Goal: Task Accomplishment & Management: Use online tool/utility

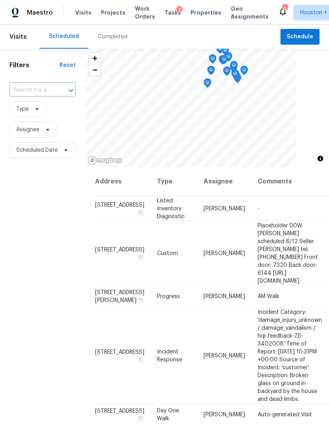
click at [29, 88] on input "text" at bounding box center [31, 90] width 44 height 12
type input "12235 ca"
click at [23, 114] on li "12235 Carola Forest Dr, Houston, TX 77044" at bounding box center [42, 112] width 66 height 21
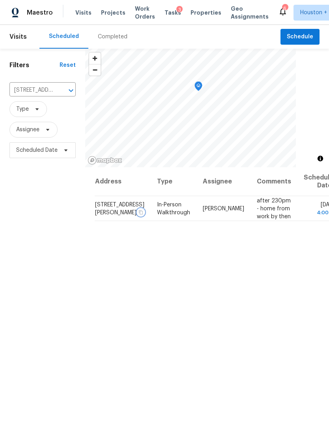
click at [139, 214] on icon "button" at bounding box center [141, 211] width 5 height 5
click at [59, 89] on icon "Clear" at bounding box center [60, 90] width 5 height 5
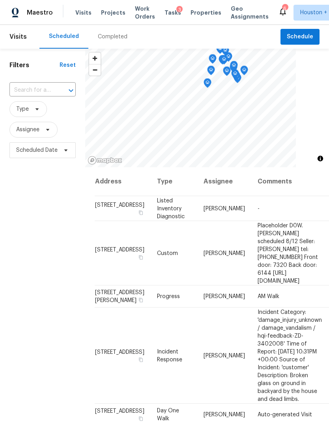
click at [26, 87] on input "text" at bounding box center [31, 90] width 44 height 12
type input "20011 ep"
click at [26, 115] on li "20011 Epirus Shores Dr, Hockley, TX 77447" at bounding box center [42, 108] width 66 height 13
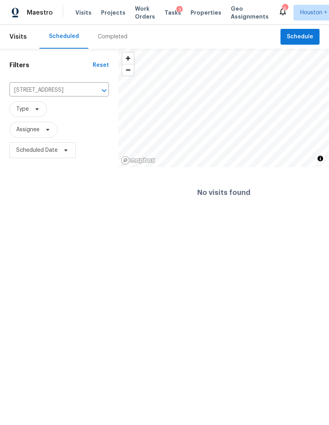
click at [28, 218] on html "Maestro Visits Projects Work Orders Tasks 3 Properties Geo Assignments 6 Housto…" at bounding box center [164, 109] width 329 height 218
click at [112, 45] on div "Completed" at bounding box center [112, 37] width 49 height 24
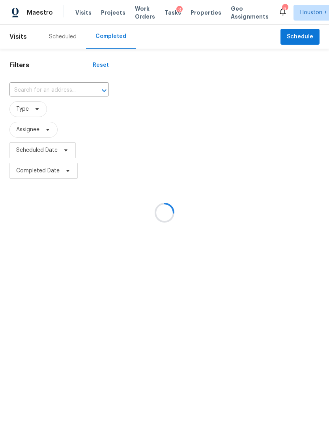
click at [69, 88] on div at bounding box center [164, 212] width 329 height 425
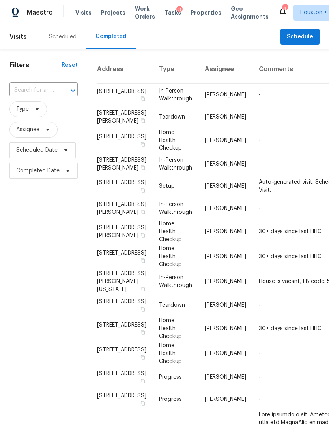
click at [29, 85] on input "text" at bounding box center [32, 90] width 46 height 12
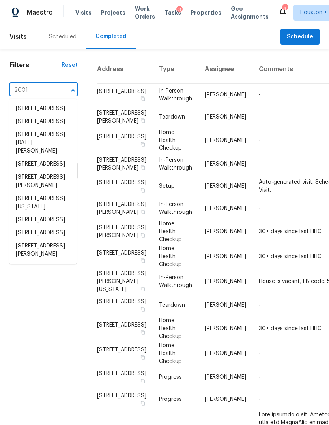
type input "20011"
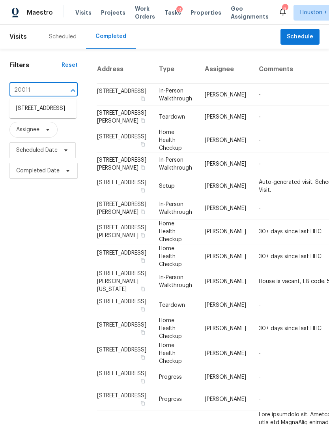
click at [32, 115] on li "20011 Epirus Shores Dr, Hockley, TX 77447" at bounding box center [42, 108] width 67 height 13
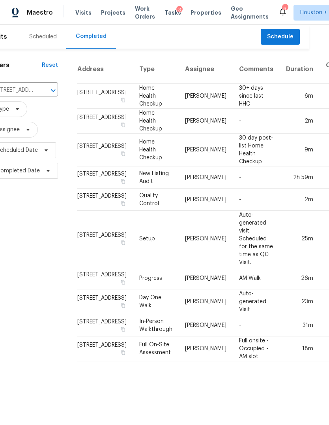
scroll to position [0, 19]
click at [33, 240] on div "Filters Reset 20011 Epirus Shores Dr, Hockley, TX 77447 ​ Type Assignee Schedul…" at bounding box center [24, 208] width 87 height 319
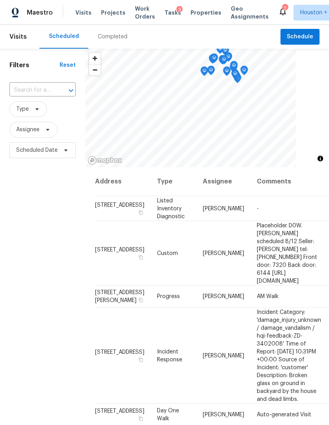
click at [107, 16] on span "Projects" at bounding box center [113, 13] width 24 height 8
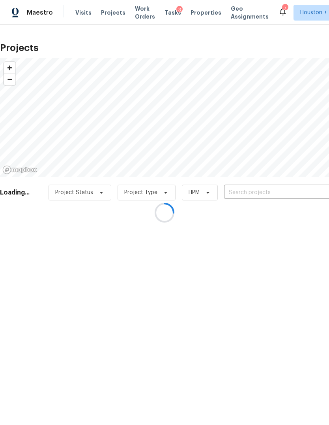
click at [303, 188] on div at bounding box center [164, 212] width 329 height 425
click at [302, 188] on div at bounding box center [164, 212] width 329 height 425
click at [304, 187] on div at bounding box center [164, 212] width 329 height 425
click at [301, 192] on input "text" at bounding box center [269, 192] width 90 height 12
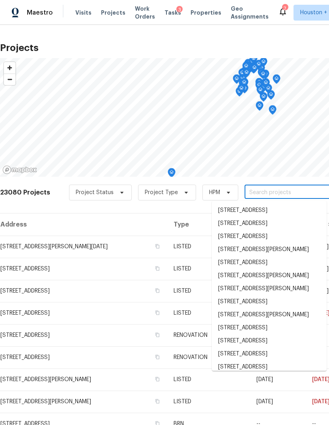
click at [301, 192] on input "text" at bounding box center [290, 192] width 90 height 12
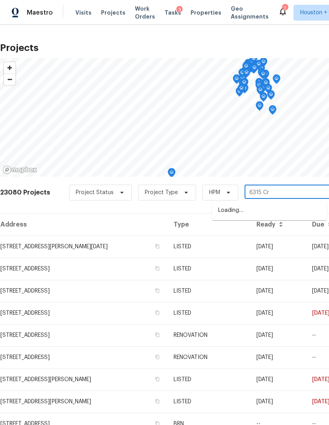
type input "6315 Cre"
click at [308, 208] on li "[STREET_ADDRESS]" at bounding box center [269, 210] width 115 height 13
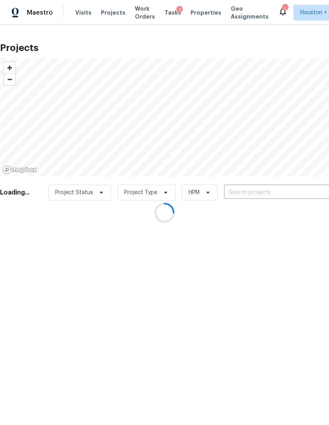
type input "[STREET_ADDRESS]"
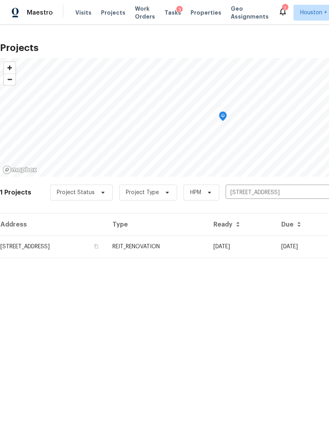
click at [19, 252] on td "[STREET_ADDRESS]" at bounding box center [53, 246] width 106 height 22
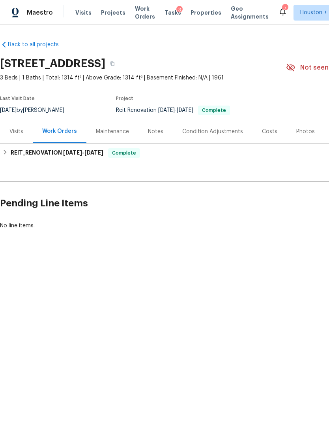
click at [247, 283] on html "Maestro Visits Projects Work Orders Tasks 3 Properties Geo Assignments 7 [GEOGR…" at bounding box center [164, 141] width 329 height 283
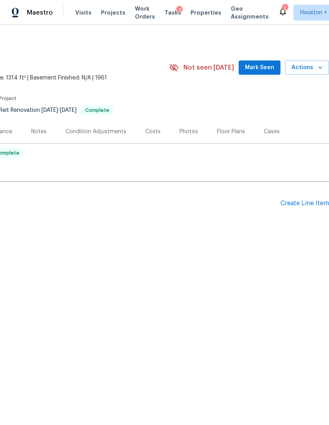
scroll to position [0, 117]
click at [315, 203] on div "Create Line Item" at bounding box center [305, 203] width 49 height 8
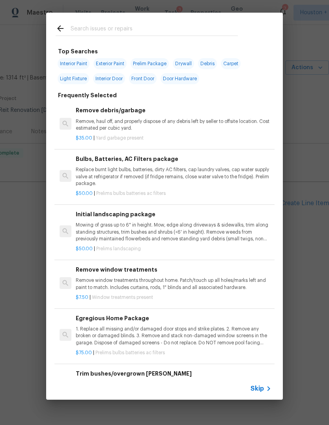
click at [264, 385] on icon at bounding box center [268, 387] width 9 height 9
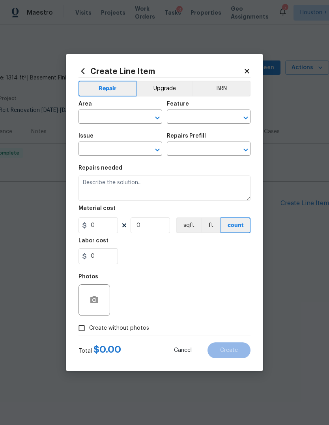
click at [126, 118] on input "text" at bounding box center [110, 117] width 62 height 12
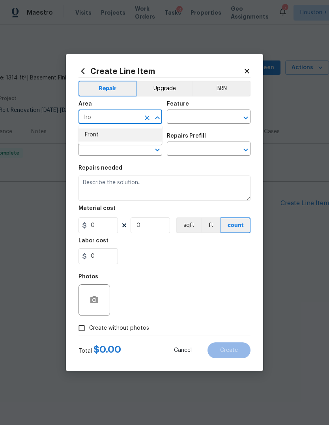
click at [115, 131] on li "Front" at bounding box center [121, 134] width 84 height 13
type input "Front"
click at [198, 123] on input "text" at bounding box center [198, 117] width 62 height 12
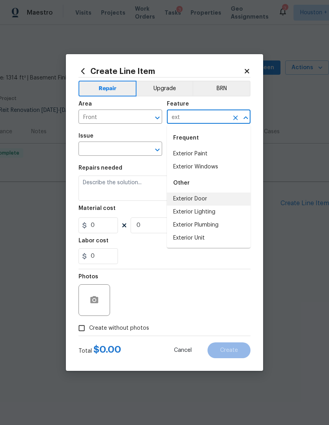
click at [209, 198] on li "Exterior Door" at bounding box center [209, 198] width 84 height 13
type input "Exterior Door"
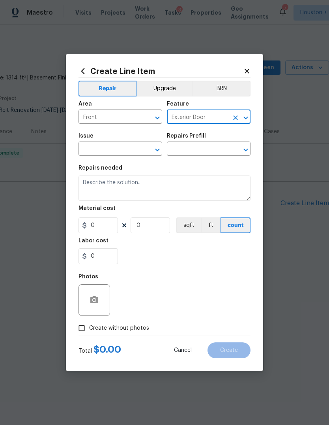
click at [135, 145] on input "text" at bounding box center [110, 149] width 62 height 12
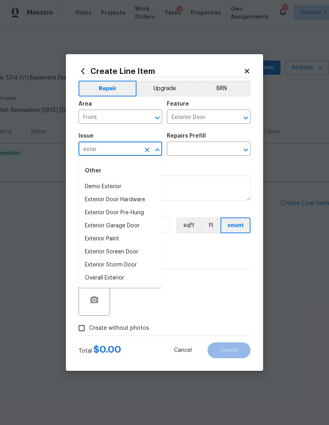
type input "exter"
click at [225, 126] on div "Area Front ​ Feature Exterior Door ​" at bounding box center [165, 112] width 172 height 32
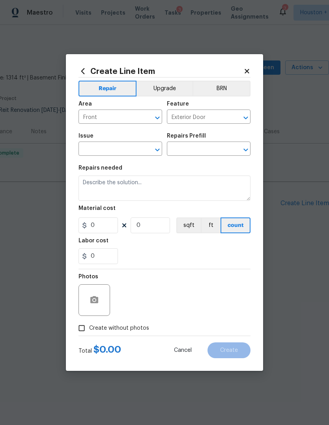
click at [212, 118] on input "Exterior Door" at bounding box center [198, 117] width 62 height 12
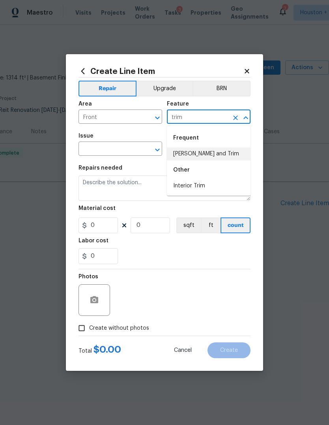
click at [225, 158] on li "Eaves and Trim" at bounding box center [209, 153] width 84 height 13
type input "Eaves and Trim"
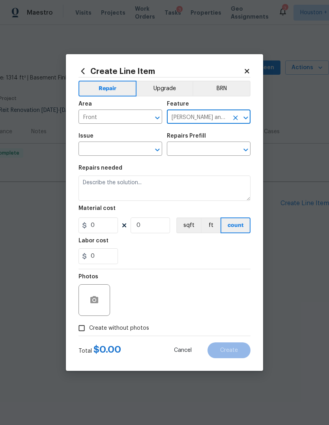
click at [101, 152] on input "text" at bounding box center [110, 149] width 62 height 12
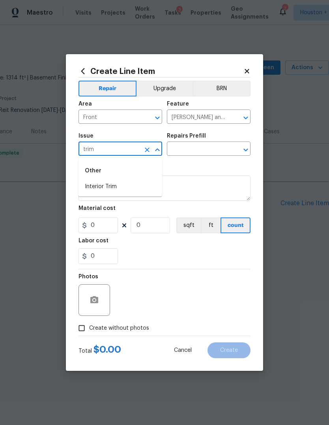
click at [129, 180] on li "Interior Trim" at bounding box center [121, 186] width 84 height 13
type input "Interior Trim"
click at [207, 151] on input "text" at bounding box center [198, 149] width 62 height 12
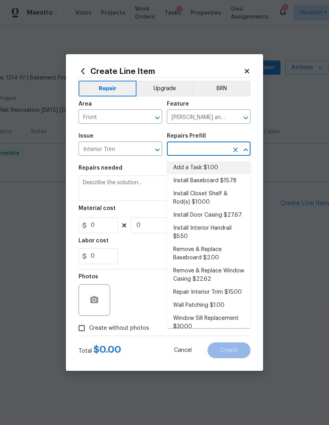
click at [232, 165] on li "Add a Task $1.00" at bounding box center [209, 167] width 84 height 13
type input "Add a Task $1.00"
type input "Interior Trim"
type textarea "HPM to detail"
type input "1"
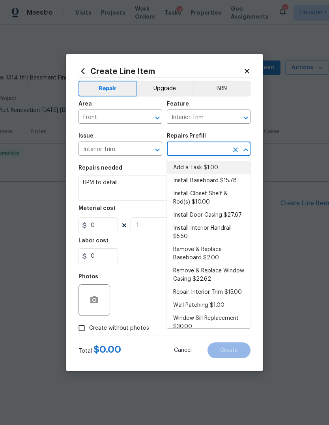
type input "Add a Task $1.00"
type input "1"
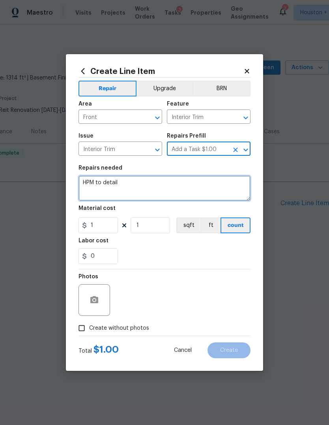
click at [227, 190] on textarea "HPM to detail" at bounding box center [165, 187] width 172 height 25
click at [226, 190] on textarea "HPM to detail" at bounding box center [165, 187] width 172 height 25
click at [221, 188] on textarea "HPM to detail" at bounding box center [165, 187] width 172 height 25
click at [224, 187] on textarea "HPM to detail" at bounding box center [165, 187] width 172 height 25
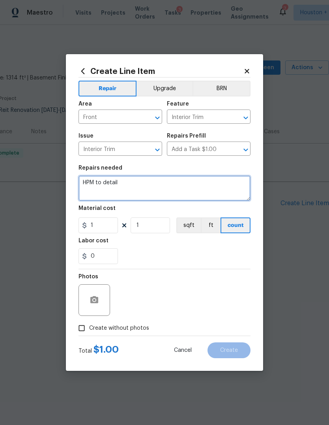
click at [224, 187] on textarea "HPM to detail" at bounding box center [165, 187] width 172 height 25
type textarea "H"
type textarea "F"
type textarea "R"
type textarea "repair any wood rot on the side of the front door. Caulk and paint to match"
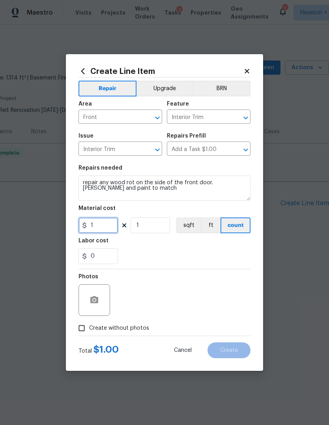
click at [97, 232] on input "1" at bounding box center [98, 225] width 39 height 16
type input "85"
click at [101, 303] on button "button" at bounding box center [94, 299] width 19 height 19
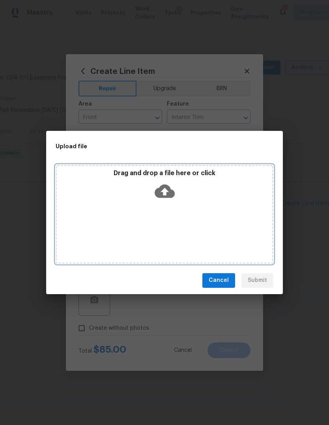
click at [223, 207] on div "Drag and drop a file here or click" at bounding box center [165, 214] width 218 height 99
click at [203, 235] on div "Drag and drop a file here or click" at bounding box center [165, 214] width 218 height 99
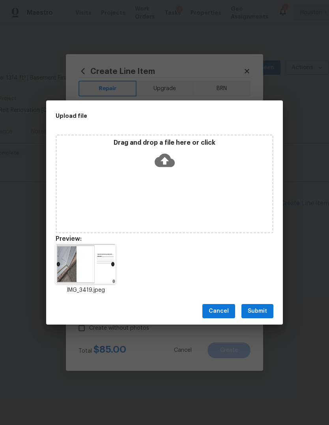
click at [269, 312] on button "Submit" at bounding box center [258, 311] width 32 height 15
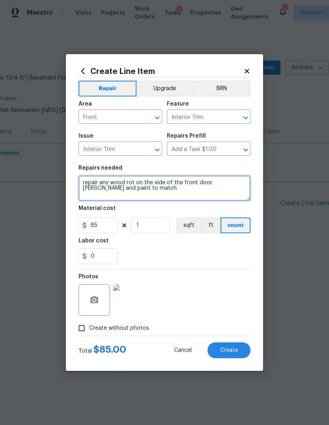
click at [92, 177] on textarea "repair any wood rot on the side of the front door. Caulk and paint to match" at bounding box center [165, 187] width 172 height 25
click at [126, 188] on textarea "repair any wood rot on the side of the front door. Caulk and paint to match" at bounding box center [165, 187] width 172 height 25
click at [184, 181] on textarea "repair any wood rot on the side of the front door. Caulk and paint to match" at bounding box center [165, 187] width 172 height 25
click at [237, 195] on textarea "repair any wood rot on the side of the side door. Caulk and paint to match" at bounding box center [165, 187] width 172 height 25
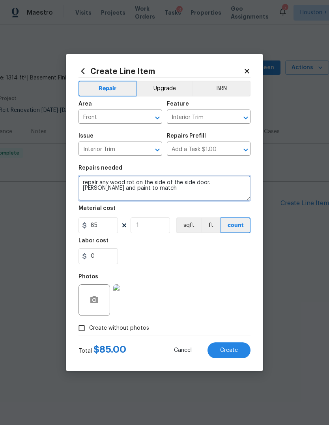
click at [90, 181] on textarea "repair any wood rot on the side of the side door. Caulk and paint to match" at bounding box center [165, 187] width 172 height 25
type textarea "replace any wood rot on the side of the side door. Caulk and paint to match"
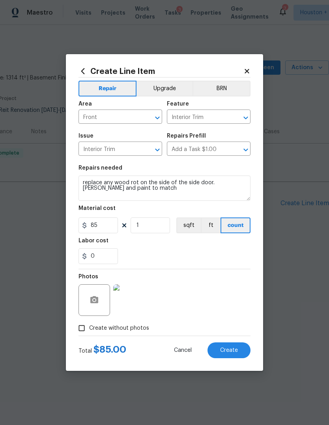
click at [131, 304] on img at bounding box center [129, 300] width 32 height 32
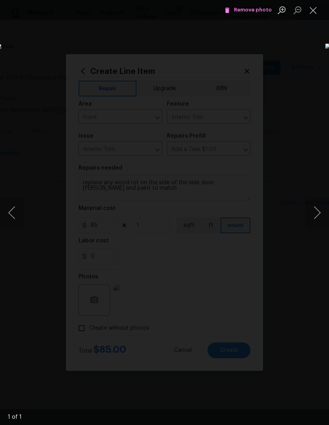
click at [319, 10] on button "Close lightbox" at bounding box center [314, 10] width 16 height 14
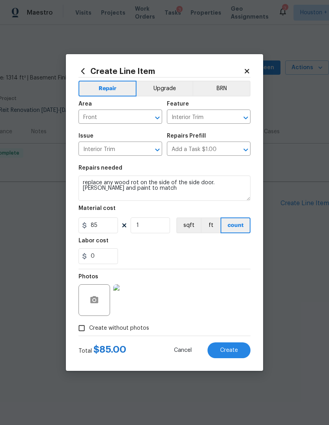
click at [238, 349] on button "Create" at bounding box center [229, 350] width 43 height 16
type input "0"
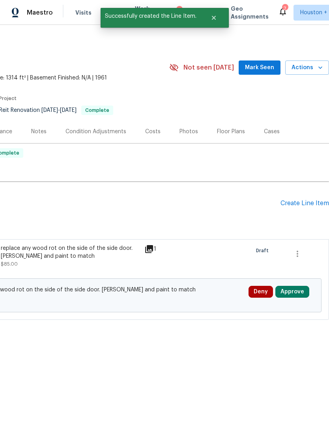
click at [298, 290] on button "Approve" at bounding box center [293, 292] width 34 height 12
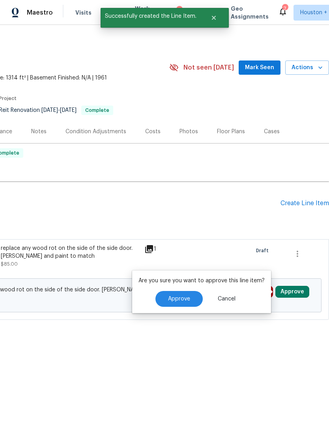
click at [176, 295] on button "Approve" at bounding box center [179, 299] width 47 height 16
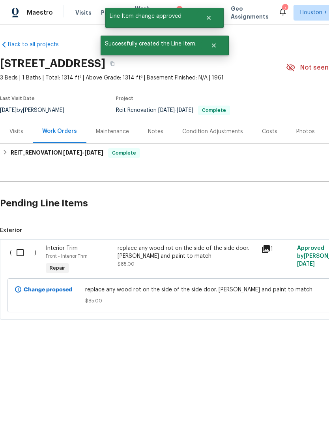
scroll to position [0, 0]
click at [21, 257] on input "checkbox" at bounding box center [23, 252] width 23 height 17
checkbox input "true"
click at [300, 410] on button "Create Work Order" at bounding box center [284, 405] width 65 height 15
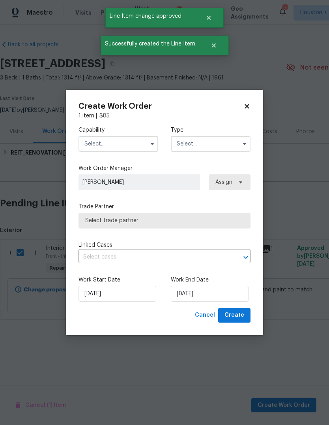
click at [140, 143] on input "text" at bounding box center [119, 144] width 80 height 16
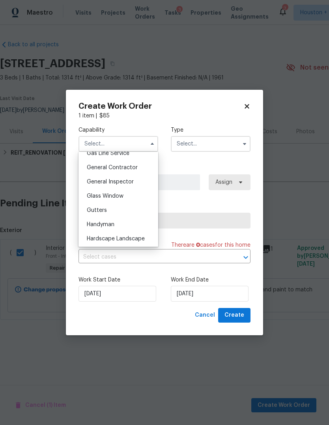
scroll to position [370, 0]
click at [138, 192] on div "Glass Window" at bounding box center [119, 197] width 76 height 14
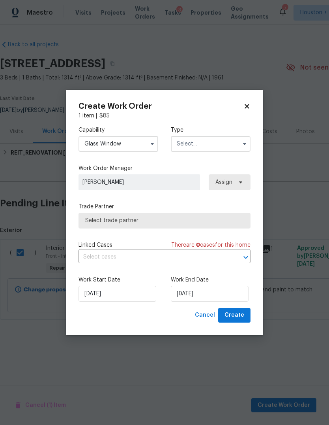
click at [135, 148] on input "Glass Window" at bounding box center [119, 144] width 80 height 16
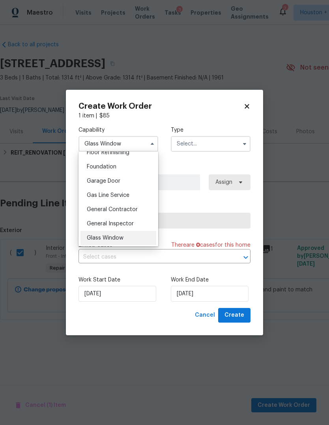
scroll to position [364, 0]
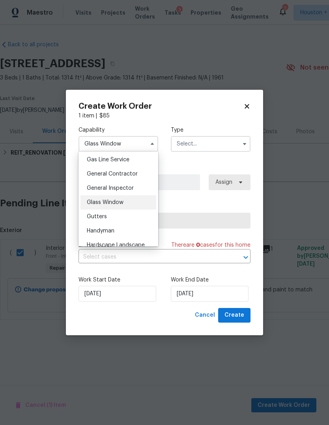
click at [139, 177] on div "General Contractor" at bounding box center [119, 174] width 76 height 14
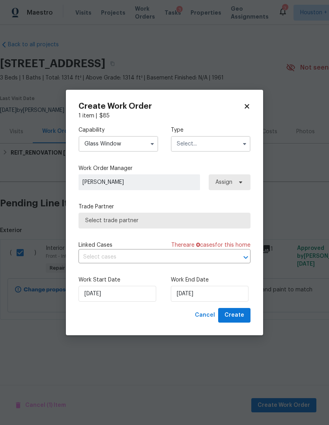
type input "General Contractor"
click at [219, 148] on input "text" at bounding box center [211, 144] width 80 height 16
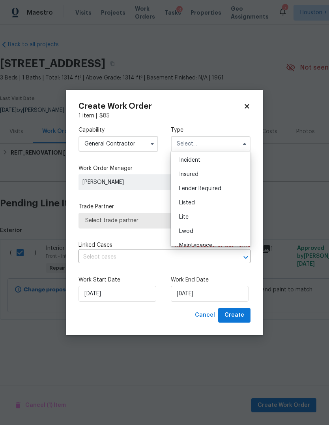
scroll to position [47, 0]
click at [222, 197] on div "Listed" at bounding box center [211, 199] width 76 height 14
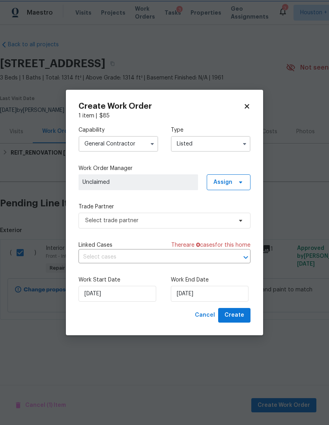
scroll to position [0, 0]
click at [237, 149] on input "Listed" at bounding box center [211, 144] width 80 height 16
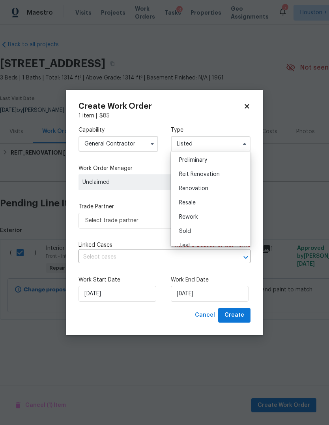
scroll to position [169, 0]
click at [227, 185] on div "Renovation" at bounding box center [211, 191] width 76 height 14
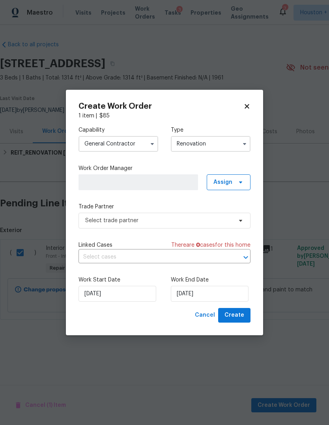
click at [234, 140] on input "Renovation" at bounding box center [211, 144] width 80 height 16
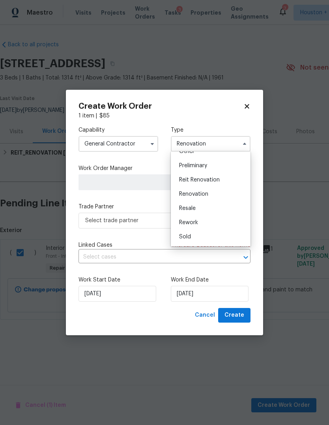
scroll to position [163, 0]
click at [228, 182] on div "Reit Renovation" at bounding box center [211, 182] width 76 height 14
type input "Reit Renovation"
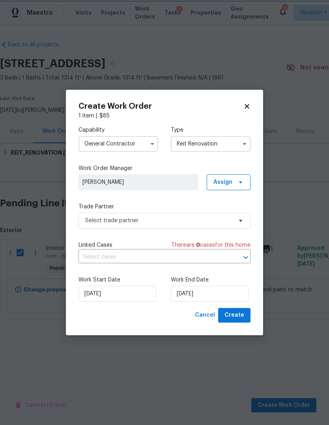
scroll to position [0, 0]
click at [233, 180] on span "Assign" at bounding box center [229, 182] width 44 height 16
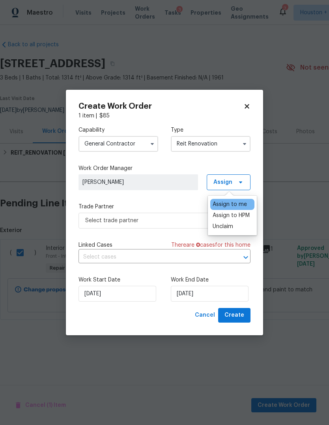
click at [175, 199] on div "Capability General Contractor Type Reit Renovation Work Order Manager Steven Ro…" at bounding box center [165, 214] width 172 height 188
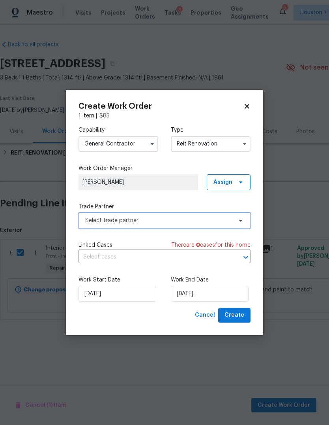
click at [204, 225] on span "Select trade partner" at bounding box center [165, 220] width 172 height 16
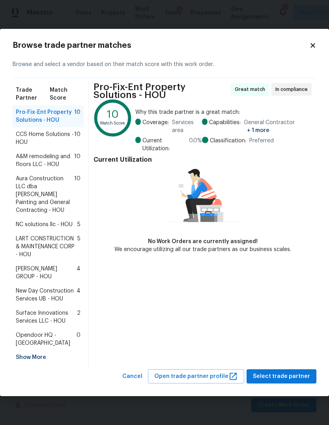
click at [25, 268] on span "[PERSON_NAME] GROUP - HOU" at bounding box center [46, 273] width 61 height 16
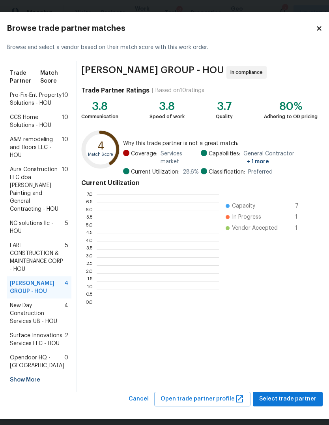
scroll to position [111, 122]
click at [292, 376] on div "BARAKEL VENZ GROUP - HOU In compliance Trade Partner Ratings | Based on 10 rati…" at bounding box center [200, 226] width 246 height 330
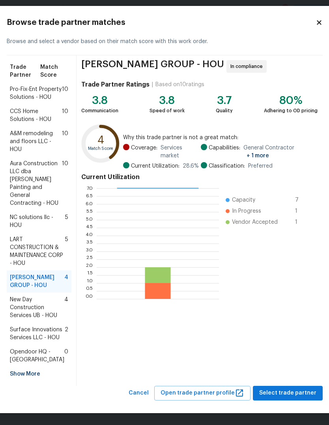
scroll to position [70, 0]
click at [294, 398] on span "Select trade partner" at bounding box center [287, 393] width 57 height 10
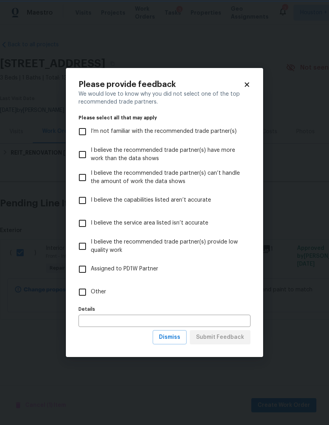
scroll to position [0, 0]
click at [188, 319] on input "text" at bounding box center [165, 320] width 172 height 12
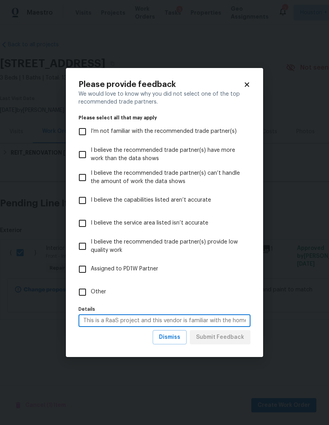
type input "This is a RaaS project and this vendor is familiar with the home"
click at [85, 288] on input "Other" at bounding box center [82, 292] width 17 height 17
checkbox input "true"
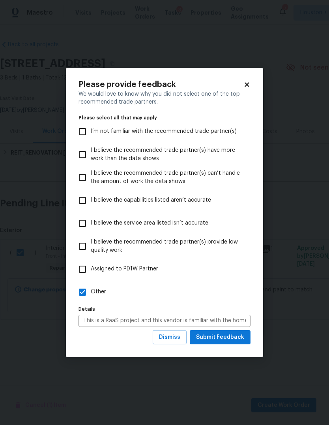
click at [240, 348] on div "Please provide feedback We would love to know why you did not select one of the…" at bounding box center [164, 212] width 197 height 289
click at [227, 340] on span "Submit Feedback" at bounding box center [220, 337] width 48 height 10
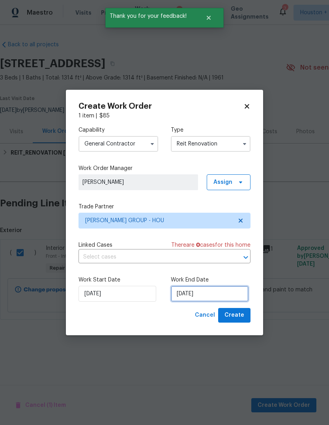
click at [194, 296] on input "[DATE]" at bounding box center [210, 294] width 78 height 16
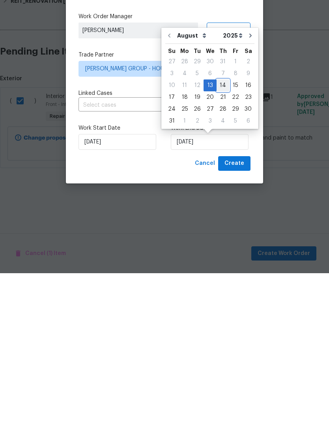
click at [221, 231] on div "14" at bounding box center [223, 236] width 13 height 11
type input "[DATE]"
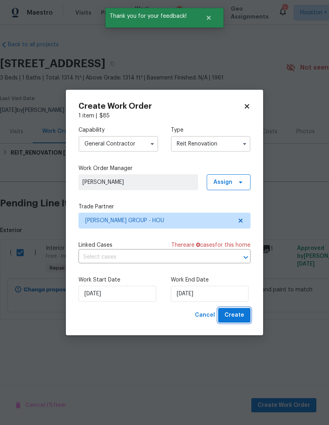
click at [231, 312] on span "Create" at bounding box center [235, 315] width 20 height 10
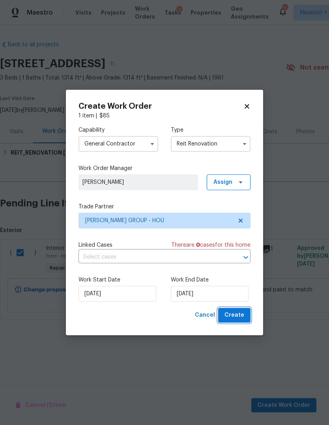
click at [234, 319] on span "Create" at bounding box center [235, 315] width 20 height 10
click at [239, 317] on span "Create" at bounding box center [235, 315] width 20 height 10
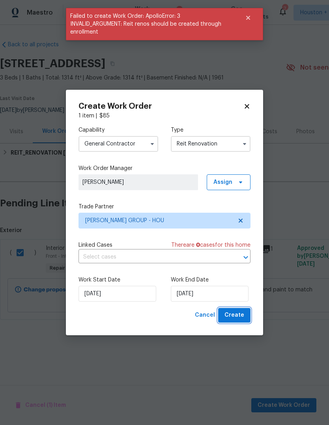
click at [236, 317] on span "Create" at bounding box center [235, 315] width 20 height 10
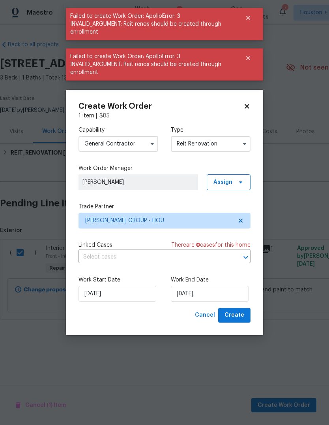
click at [250, 106] on icon at bounding box center [247, 106] width 7 height 7
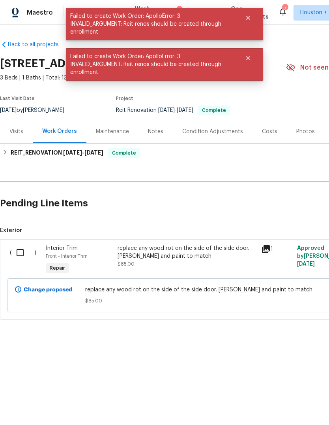
checkbox input "false"
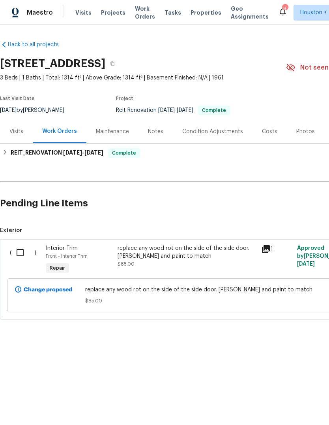
click at [23, 258] on input "checkbox" at bounding box center [23, 252] width 23 height 17
checkbox input "true"
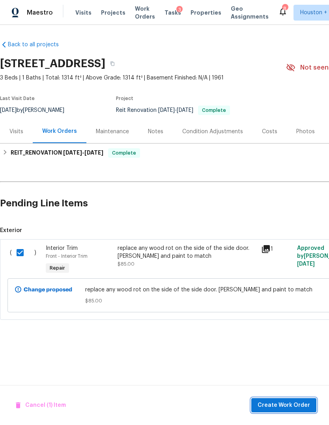
click at [289, 406] on span "Create Work Order" at bounding box center [284, 405] width 53 height 10
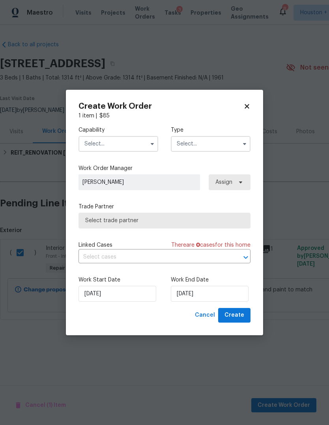
click at [131, 150] on input "text" at bounding box center [119, 144] width 80 height 16
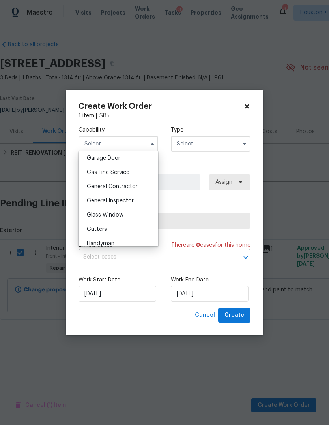
scroll to position [352, 0]
click at [137, 185] on div "General Contractor" at bounding box center [119, 186] width 76 height 14
type input "General Contractor"
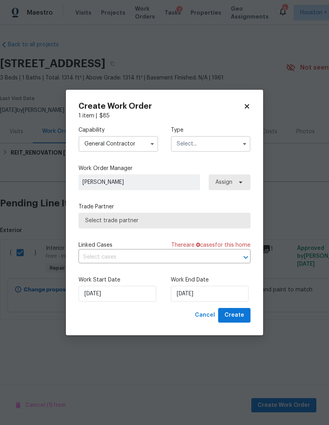
click at [215, 145] on input "text" at bounding box center [211, 144] width 80 height 16
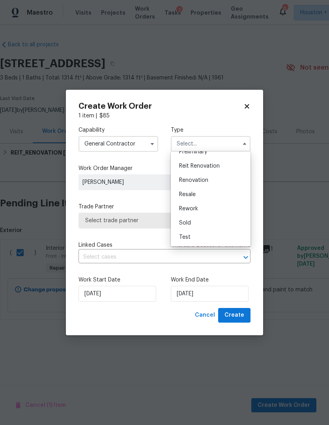
scroll to position [179, 0]
click at [217, 165] on span "Reit Renovation" at bounding box center [199, 166] width 41 height 6
type input "Reit Renovation"
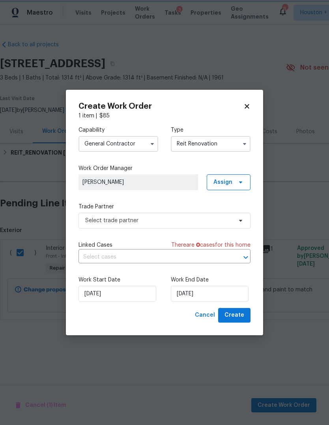
scroll to position [0, 0]
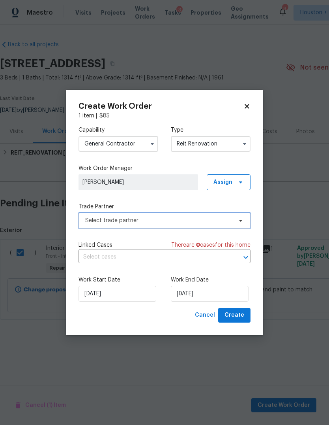
click at [221, 225] on span "Select trade partner" at bounding box center [165, 220] width 172 height 16
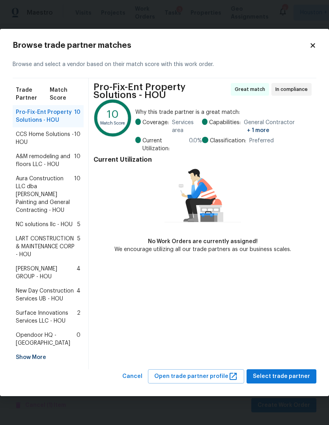
click at [30, 268] on span "BARAKEL VENZ GROUP - HOU" at bounding box center [46, 273] width 61 height 16
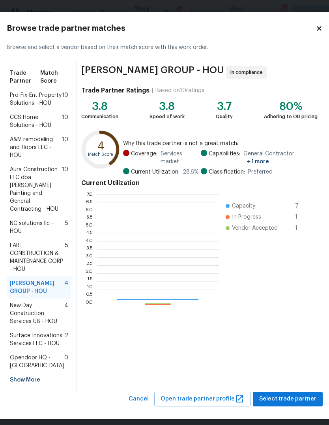
scroll to position [111, 122]
click at [299, 377] on div "BARAKEL VENZ GROUP - HOU In compliance Trade Partner Ratings | Based on 10 rati…" at bounding box center [200, 226] width 246 height 330
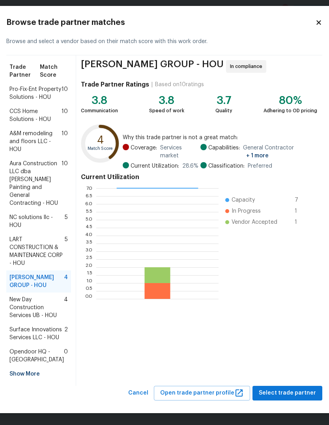
scroll to position [81, 0]
click at [298, 398] on span "Select trade partner" at bounding box center [287, 393] width 57 height 10
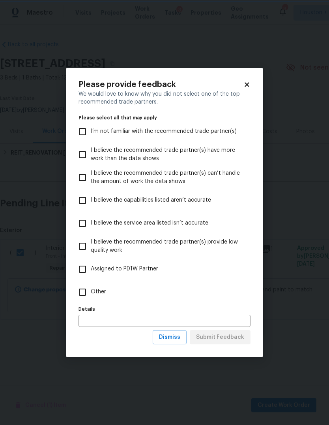
scroll to position [0, 0]
click at [90, 287] on input "Other" at bounding box center [82, 292] width 17 height 17
checkbox input "true"
click at [135, 319] on input "text" at bounding box center [165, 320] width 172 height 12
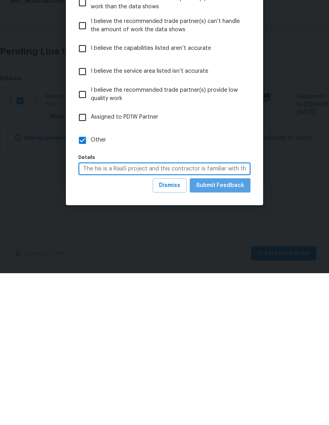
type input "The his is a RaaS project and this contractor is familiar with this home"
click at [235, 332] on span "Submit Feedback" at bounding box center [220, 337] width 48 height 10
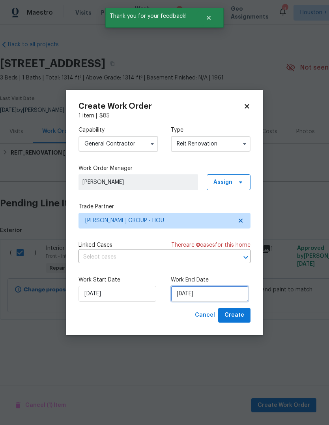
click at [230, 288] on input "8/13/2025" at bounding box center [210, 294] width 78 height 16
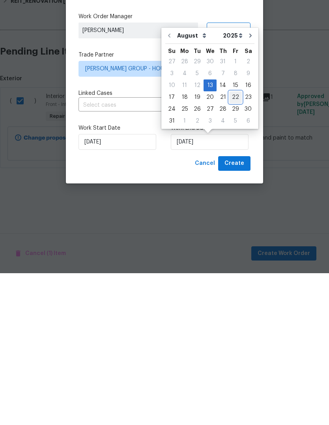
click at [234, 243] on div "22" at bounding box center [235, 248] width 13 height 11
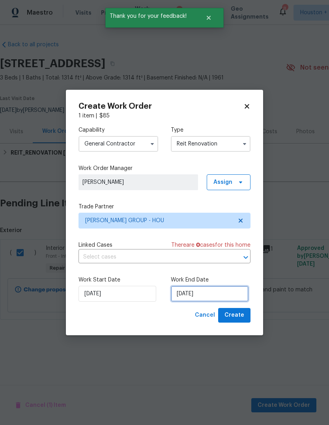
click at [235, 293] on input "8/22/2025" at bounding box center [210, 294] width 78 height 16
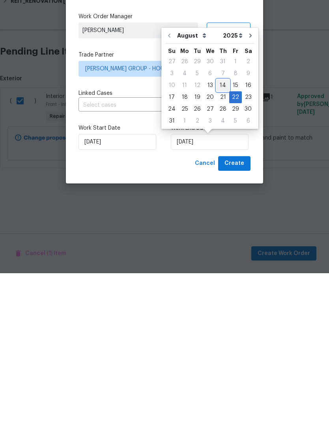
click at [221, 231] on div "14" at bounding box center [223, 236] width 13 height 11
type input "8/14/2025"
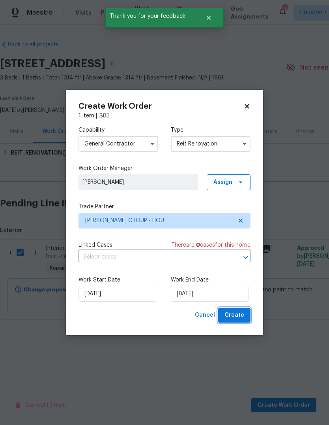
click at [238, 315] on span "Create" at bounding box center [235, 315] width 20 height 10
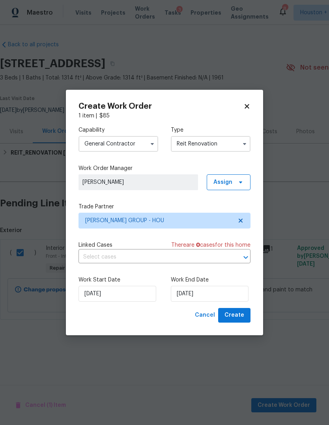
click at [254, 105] on div "Create Work Order 1 item | $ 85 Capability General Contractor Type Reit Renovat…" at bounding box center [164, 212] width 197 height 245
click at [248, 103] on icon at bounding box center [247, 106] width 7 height 7
checkbox input "false"
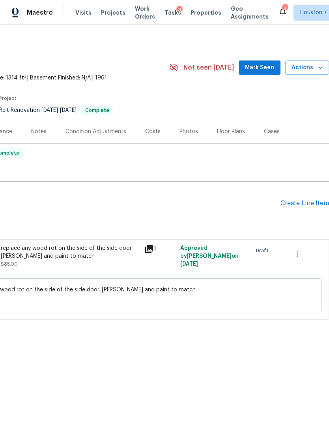
scroll to position [0, 117]
click at [314, 71] on span "Actions" at bounding box center [307, 68] width 31 height 10
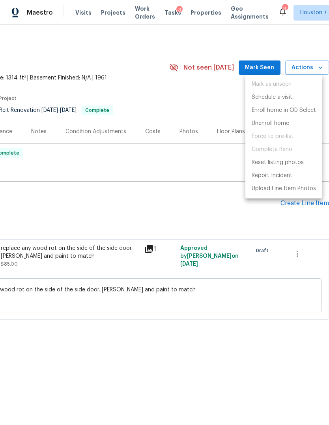
click at [208, 216] on div at bounding box center [164, 212] width 329 height 425
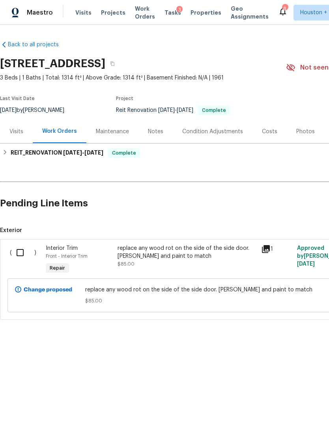
scroll to position [0, 0]
click at [50, 335] on div "Back to all projects 6315 Cresta Place Dr, Pasadena, TX 77505 3 Beds | 1 Baths …" at bounding box center [164, 199] width 329 height 348
click at [19, 11] on img at bounding box center [15, 13] width 7 height 10
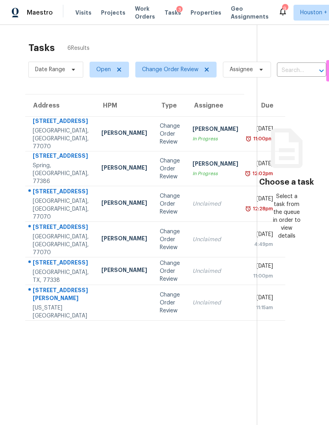
click at [186, 144] on td "[PERSON_NAME] In Progress" at bounding box center [215, 133] width 58 height 35
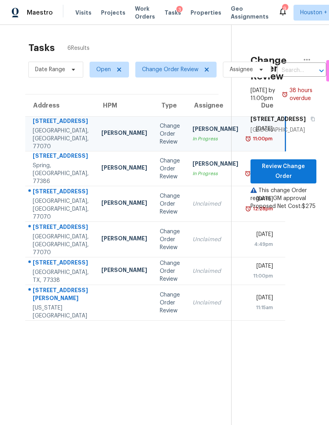
click at [154, 186] on td "Change Order Review" at bounding box center [170, 168] width 33 height 35
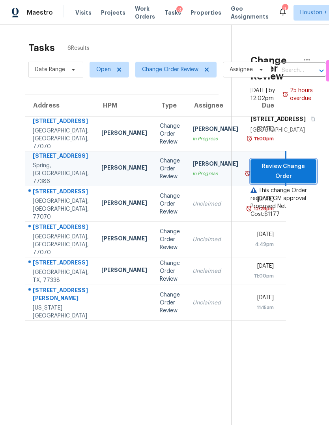
click at [291, 181] on span "Review Change Order" at bounding box center [283, 171] width 53 height 19
click at [186, 209] on td "Unclaimed" at bounding box center [215, 204] width 58 height 36
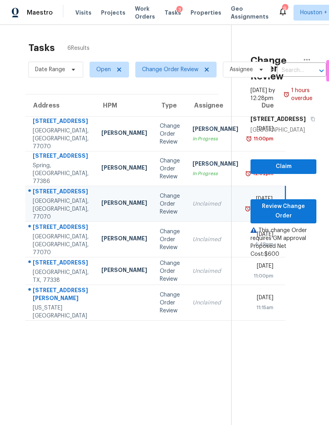
click at [193, 243] on div "Unclaimed" at bounding box center [216, 239] width 46 height 8
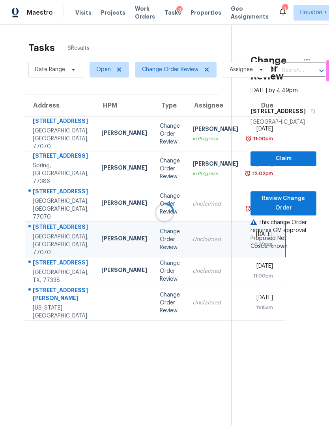
click at [152, 319] on div at bounding box center [164, 212] width 329 height 425
click at [186, 285] on td "Unclaimed" at bounding box center [215, 271] width 58 height 28
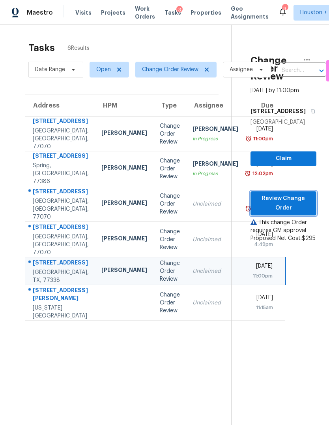
click at [286, 213] on span "Review Change Order" at bounding box center [283, 202] width 53 height 19
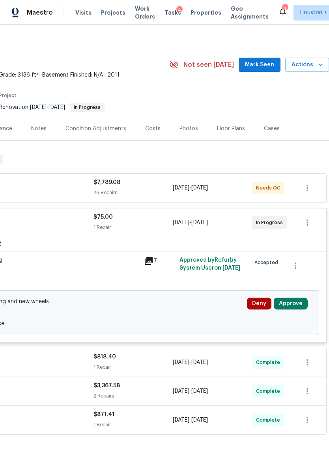
scroll to position [3, 116]
click at [295, 304] on button "Approve" at bounding box center [291, 304] width 34 height 12
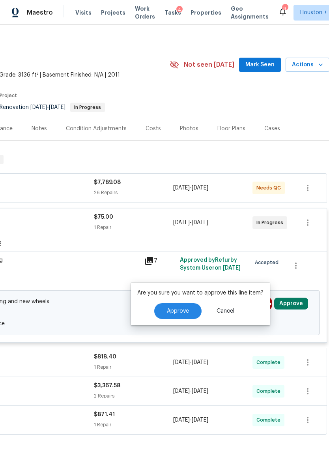
click at [172, 309] on span "Approve" at bounding box center [178, 311] width 22 height 6
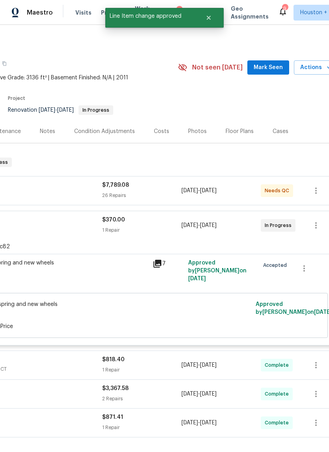
scroll to position [0, 108]
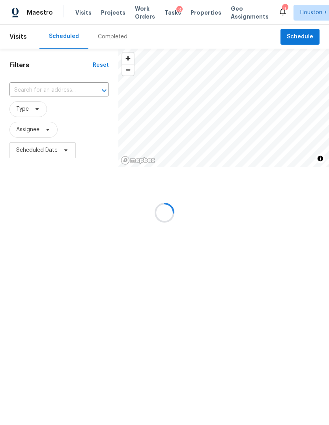
click at [36, 92] on div at bounding box center [164, 212] width 329 height 425
click at [32, 94] on div at bounding box center [164, 212] width 329 height 425
click at [26, 89] on div at bounding box center [164, 212] width 329 height 425
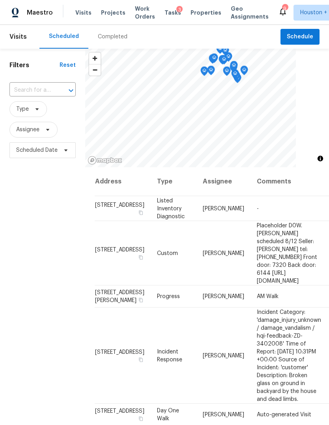
click at [23, 96] on input "text" at bounding box center [31, 90] width 44 height 12
type input "1223"
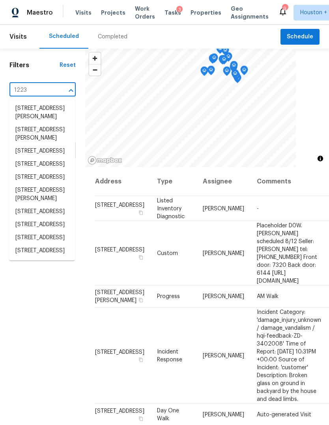
click at [21, 120] on li "12235 Carola Forest Dr, Houston, TX 77044" at bounding box center [42, 112] width 66 height 21
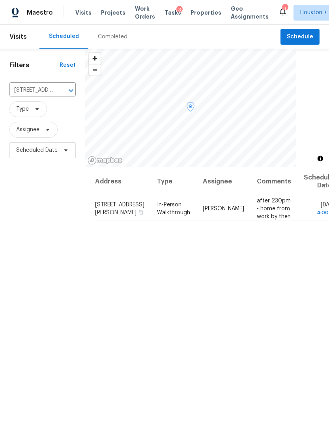
click at [0, 0] on icon at bounding box center [0, 0] width 0 height 0
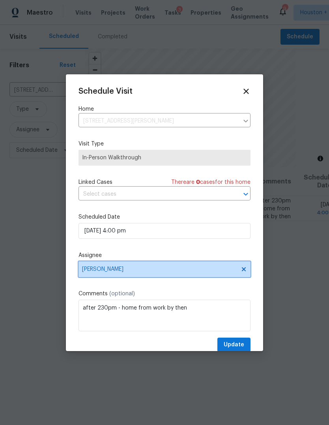
click at [199, 272] on span "Andy Taylor" at bounding box center [159, 269] width 155 height 6
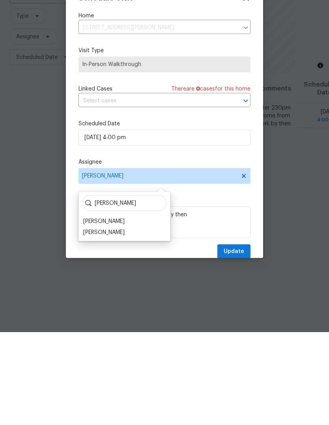
type input "Jos"
click at [90, 310] on div "Joseph Wolfe" at bounding box center [103, 314] width 41 height 8
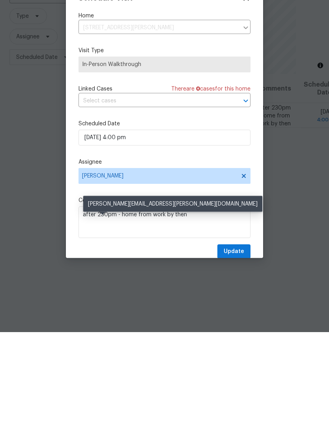
scroll to position [30, 0]
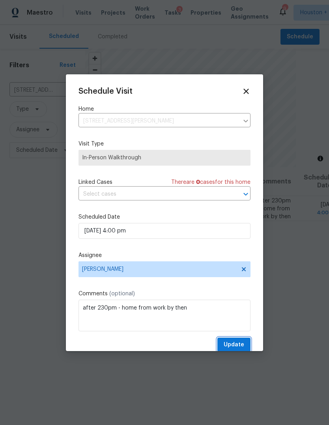
click at [241, 342] on span "Update" at bounding box center [234, 345] width 21 height 10
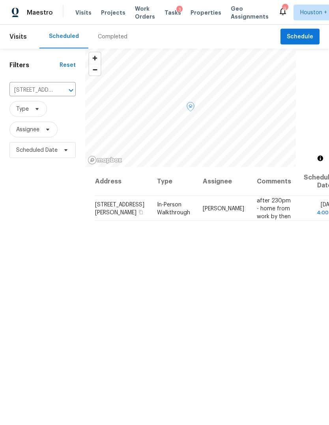
click at [0, 0] on icon at bounding box center [0, 0] width 0 height 0
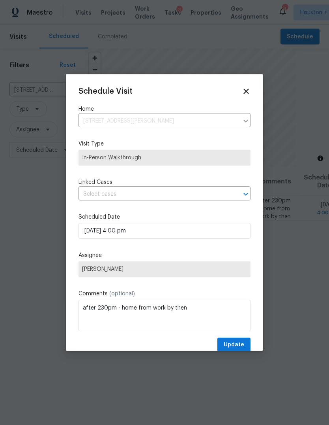
scroll to position [26, 0]
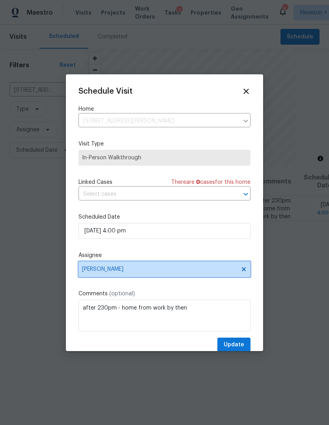
click at [195, 276] on span "[PERSON_NAME]" at bounding box center [165, 269] width 172 height 16
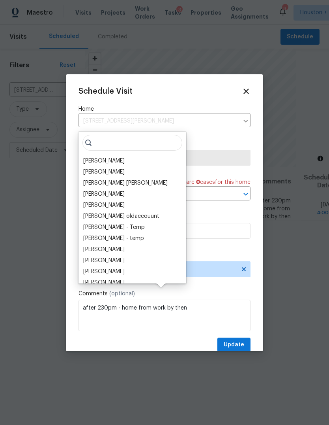
scroll to position [26, 0]
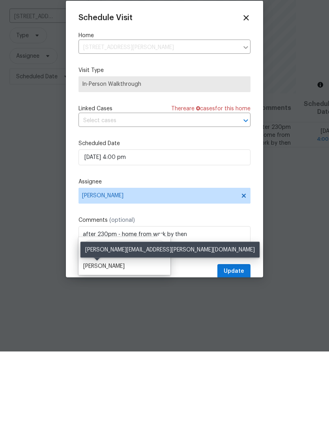
type input "Tyle"
click at [96, 336] on div "[PERSON_NAME]" at bounding box center [103, 340] width 41 height 8
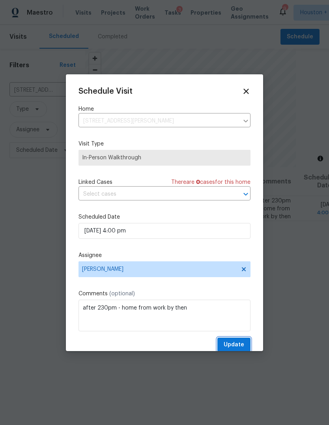
click at [235, 340] on button "Update" at bounding box center [234, 344] width 33 height 15
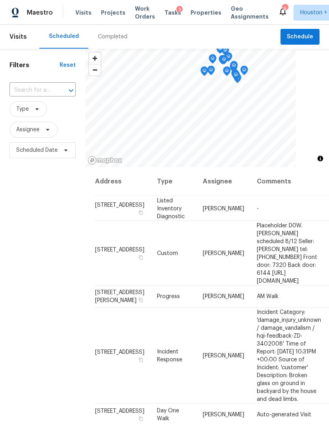
click at [37, 89] on input "text" at bounding box center [31, 90] width 44 height 12
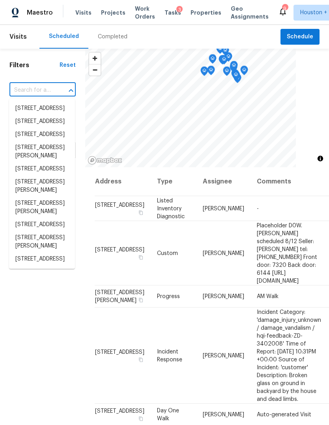
type input "s"
click at [114, 7] on div "Visits Projects Work Orders Tasks 3 Properties Geo Assignments" at bounding box center [176, 13] width 203 height 16
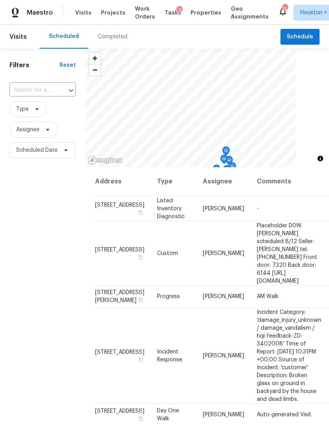
click at [109, 6] on div "Visits Projects Work Orders Tasks 3 Properties Geo Assignments" at bounding box center [176, 13] width 203 height 16
click at [107, 21] on div "Maestro Visits Projects Work Orders Tasks 3 Properties Geo Assignments 9 [GEOGR…" at bounding box center [164, 12] width 329 height 25
click at [107, 20] on div "Visits Projects Work Orders Tasks 3 Properties Geo Assignments" at bounding box center [176, 13] width 203 height 16
click at [104, 13] on span "Projects" at bounding box center [113, 13] width 24 height 8
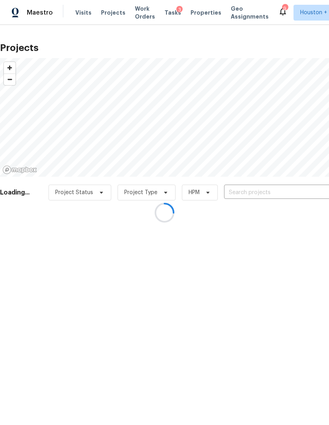
click at [310, 188] on div at bounding box center [164, 212] width 329 height 425
click at [310, 188] on input "text" at bounding box center [269, 192] width 90 height 12
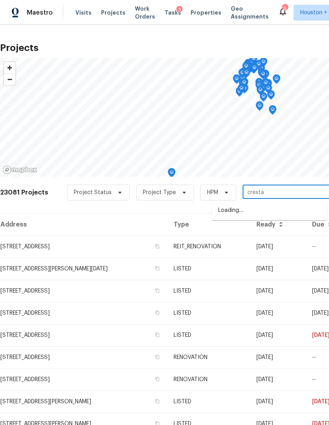
type input "cresta p"
click at [303, 212] on li "[STREET_ADDRESS]" at bounding box center [269, 210] width 115 height 13
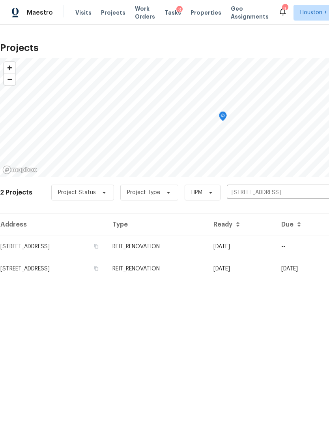
click at [24, 250] on td "[STREET_ADDRESS]" at bounding box center [53, 246] width 106 height 22
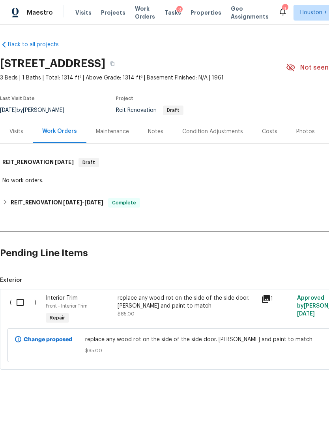
click at [21, 306] on input "checkbox" at bounding box center [23, 302] width 23 height 17
checkbox input "true"
click at [300, 398] on button "Create Work Order" at bounding box center [284, 405] width 65 height 15
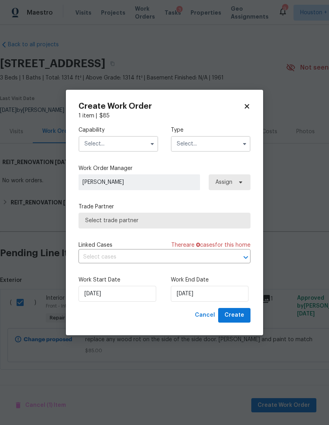
click at [126, 143] on input "text" at bounding box center [119, 144] width 80 height 16
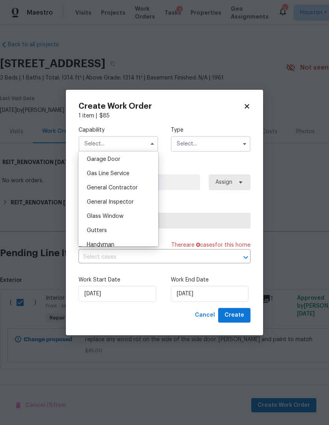
scroll to position [351, 0]
click at [134, 186] on span "General Contractor" at bounding box center [112, 187] width 51 height 6
type input "General Contractor"
click at [218, 139] on input "text" at bounding box center [211, 144] width 80 height 16
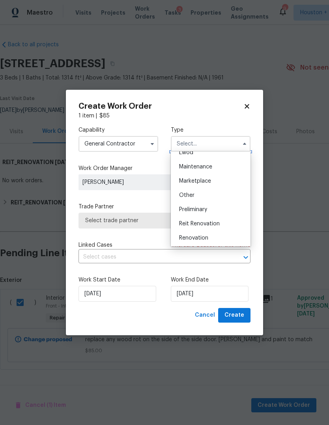
scroll to position [131, 0]
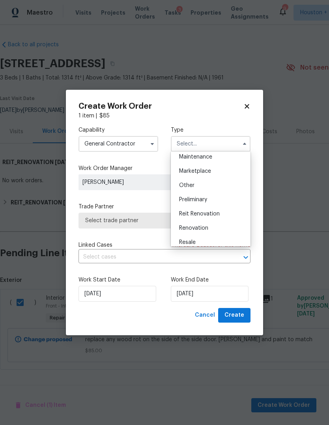
click at [219, 214] on span "Reit Renovation" at bounding box center [199, 214] width 41 height 6
type input "Reit Renovation"
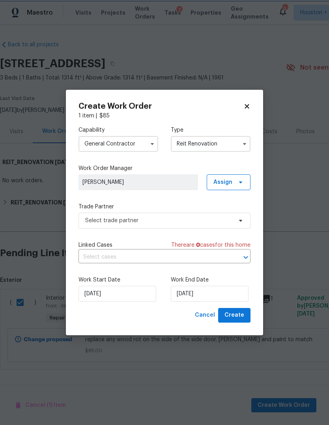
scroll to position [0, 0]
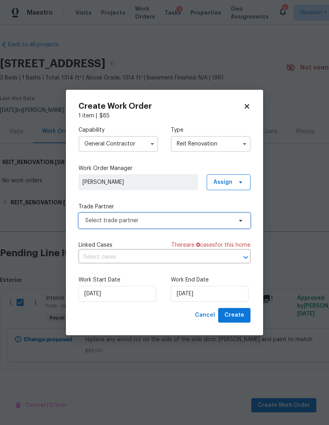
click at [206, 220] on span "Select trade partner" at bounding box center [158, 220] width 147 height 8
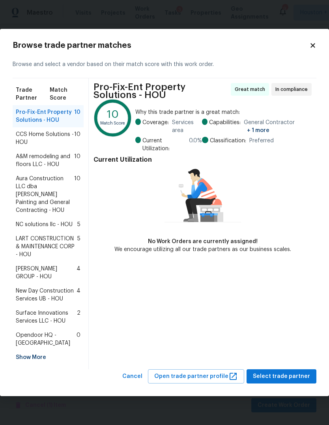
click at [30, 273] on span "[PERSON_NAME] GROUP - HOU" at bounding box center [46, 273] width 61 height 16
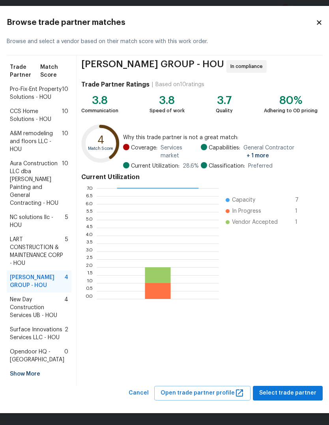
scroll to position [85, 0]
click at [301, 393] on span "Select trade partner" at bounding box center [287, 393] width 57 height 10
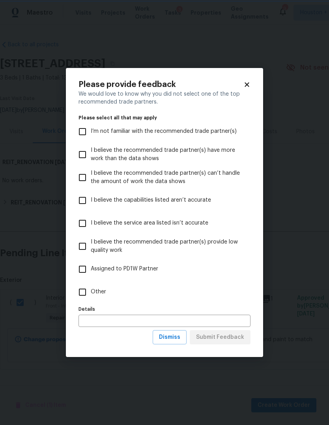
scroll to position [0, 0]
click at [116, 271] on span "Assigned to PD1W Partner" at bounding box center [125, 269] width 68 height 8
click at [91, 271] on input "Assigned to PD1W Partner" at bounding box center [82, 269] width 17 height 17
checkbox input "true"
click at [97, 293] on span "Other" at bounding box center [98, 291] width 15 height 8
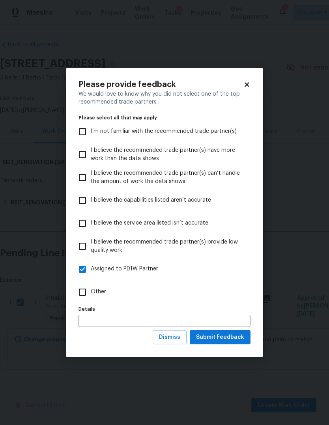
click at [91, 293] on input "Other" at bounding box center [82, 292] width 17 height 17
checkbox input "true"
click at [100, 272] on span "Assigned to PD1W Partner" at bounding box center [125, 269] width 68 height 8
click at [91, 272] on input "Assigned to PD1W Partner" at bounding box center [82, 269] width 17 height 17
checkbox input "false"
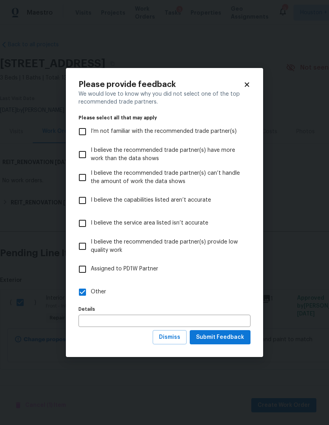
click at [138, 319] on input "text" at bounding box center [165, 320] width 172 height 12
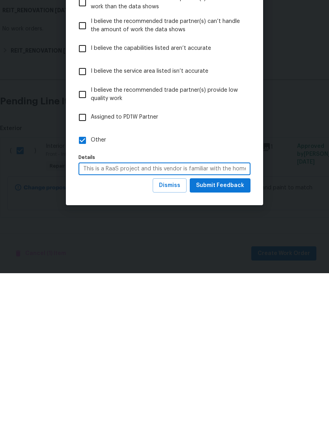
type input "This is a RaaS project and this vendor is familiar with the home."
click at [250, 330] on button "Submit Feedback" at bounding box center [220, 337] width 61 height 15
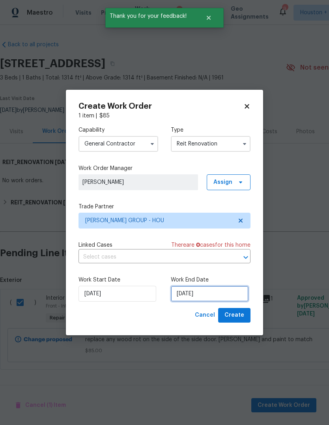
click at [238, 288] on input "[DATE]" at bounding box center [210, 294] width 78 height 16
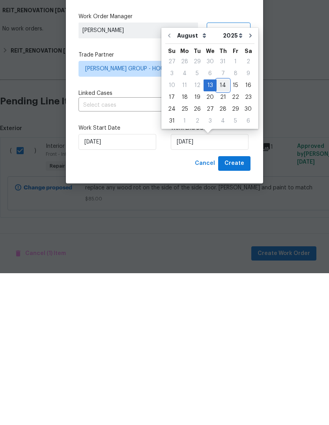
click at [222, 231] on div "14" at bounding box center [223, 236] width 13 height 11
type input "[DATE]"
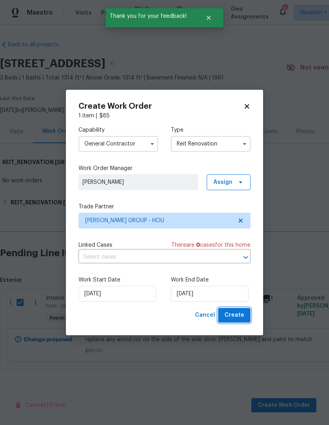
click at [242, 315] on span "Create" at bounding box center [235, 315] width 20 height 10
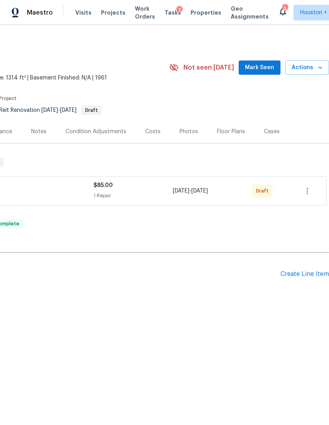
scroll to position [0, 117]
click at [302, 195] on button "button" at bounding box center [307, 190] width 19 height 19
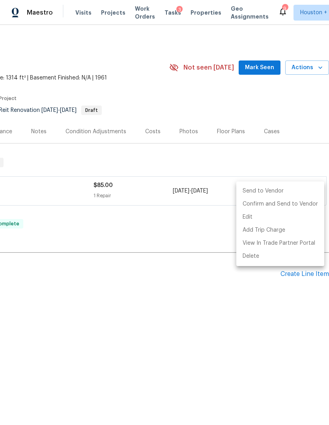
click at [275, 191] on li "Send to Vendor" at bounding box center [281, 190] width 88 height 13
click at [275, 155] on div at bounding box center [164, 212] width 329 height 425
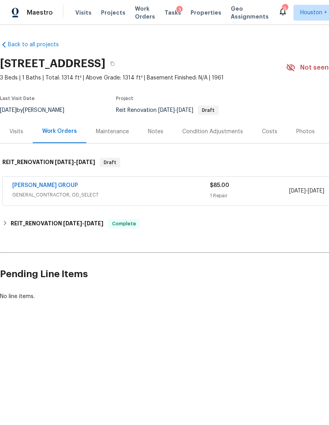
scroll to position [0, 0]
click at [57, 184] on link "[PERSON_NAME] GROUP" at bounding box center [45, 185] width 66 height 6
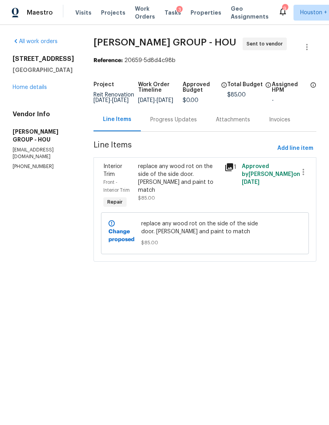
click at [170, 187] on div "replace any wood rot on the side of the side door. [PERSON_NAME] and paint to m…" at bounding box center [179, 178] width 82 height 32
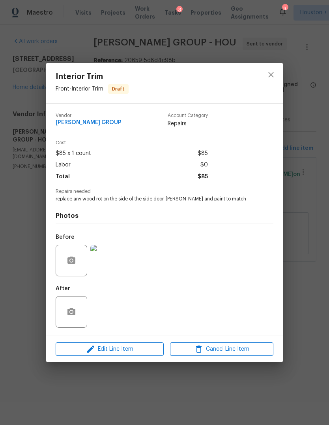
click at [107, 268] on img at bounding box center [106, 260] width 32 height 32
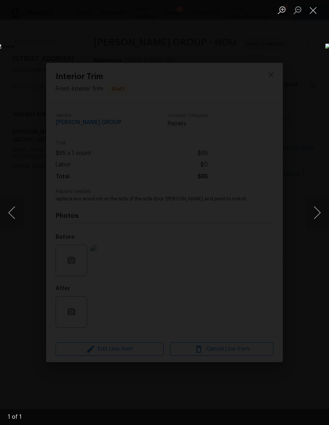
click at [311, 92] on div "Lightbox" at bounding box center [164, 212] width 329 height 425
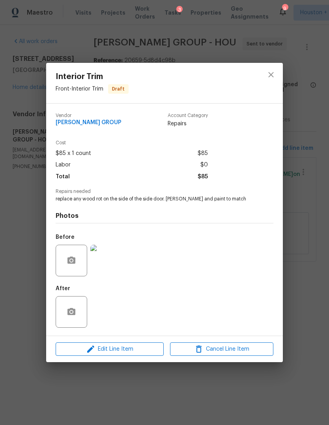
click at [120, 268] on img at bounding box center [106, 260] width 32 height 32
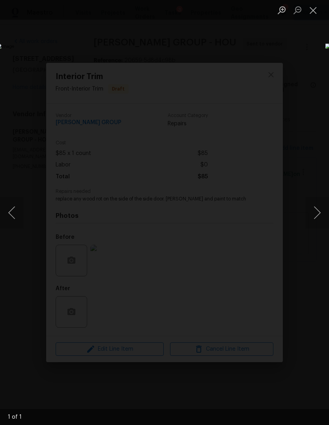
click at [246, 375] on div "Lightbox" at bounding box center [164, 212] width 329 height 425
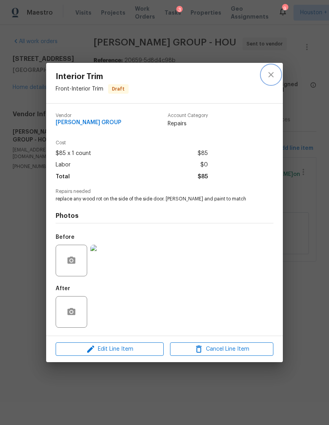
click at [275, 74] on icon "close" at bounding box center [271, 74] width 9 height 9
